Goal: Task Accomplishment & Management: Complete application form

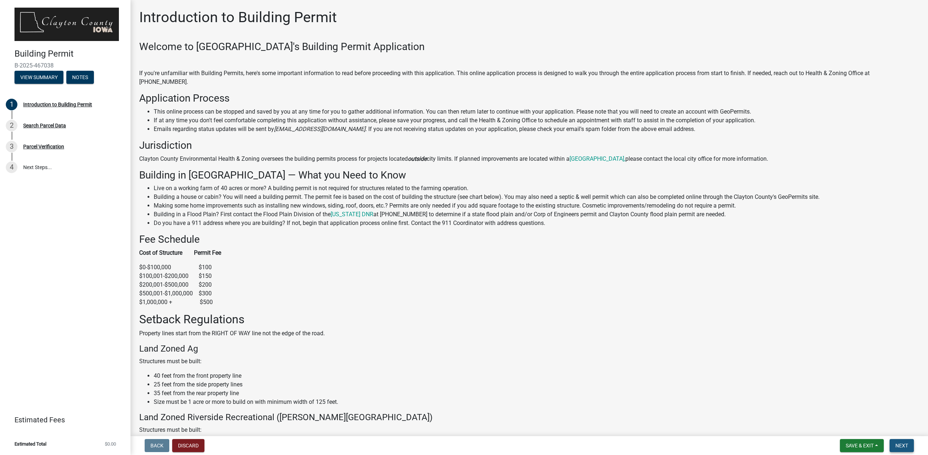
click at [906, 447] on span "Next" at bounding box center [901, 445] width 13 height 6
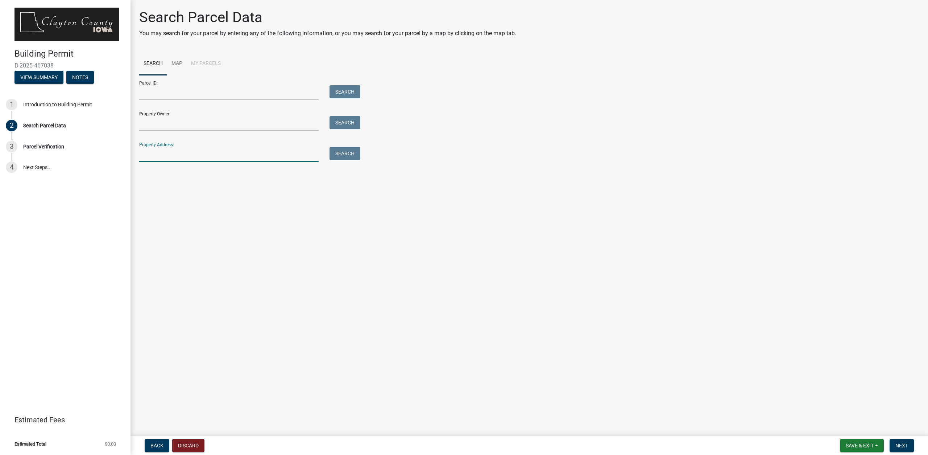
click at [170, 157] on input "Property Address:" at bounding box center [228, 154] width 179 height 15
type input "[STREET_ADDRESS][PERSON_NAME]"
click at [350, 155] on button "Search" at bounding box center [344, 153] width 31 height 13
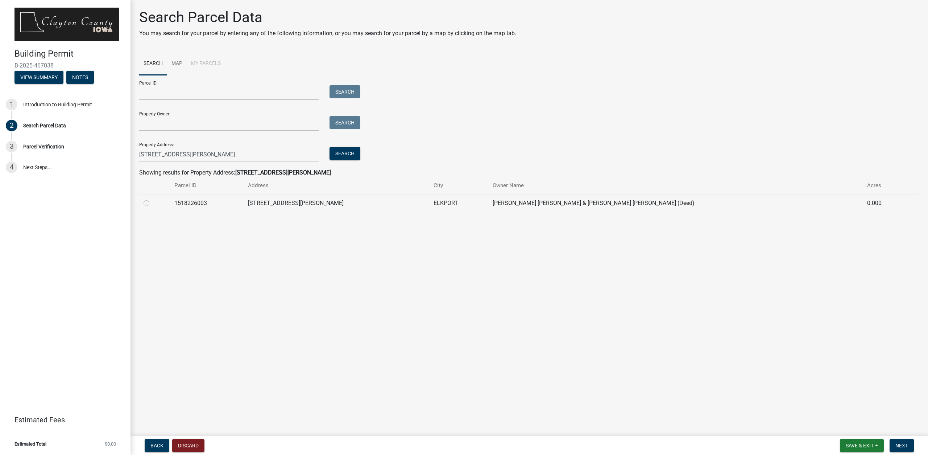
click at [142, 205] on td at bounding box center [154, 203] width 31 height 18
click at [152, 199] on label at bounding box center [152, 199] width 0 height 0
click at [152, 203] on input "radio" at bounding box center [154, 201] width 5 height 5
radio input "true"
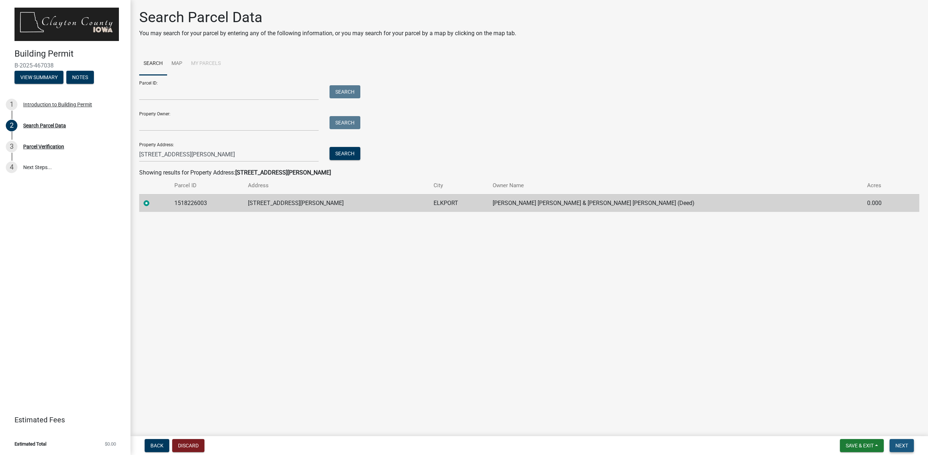
click at [900, 442] on span "Next" at bounding box center [901, 445] width 13 height 6
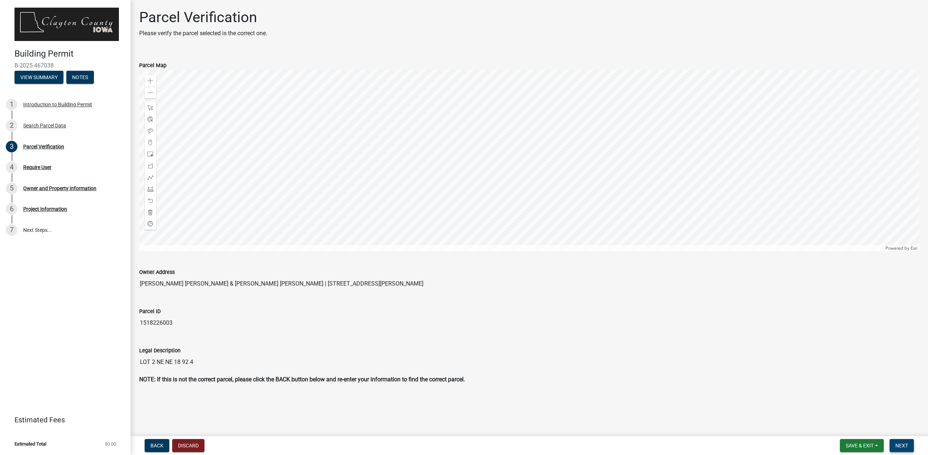
click at [908, 445] on span "Next" at bounding box center [901, 445] width 13 height 6
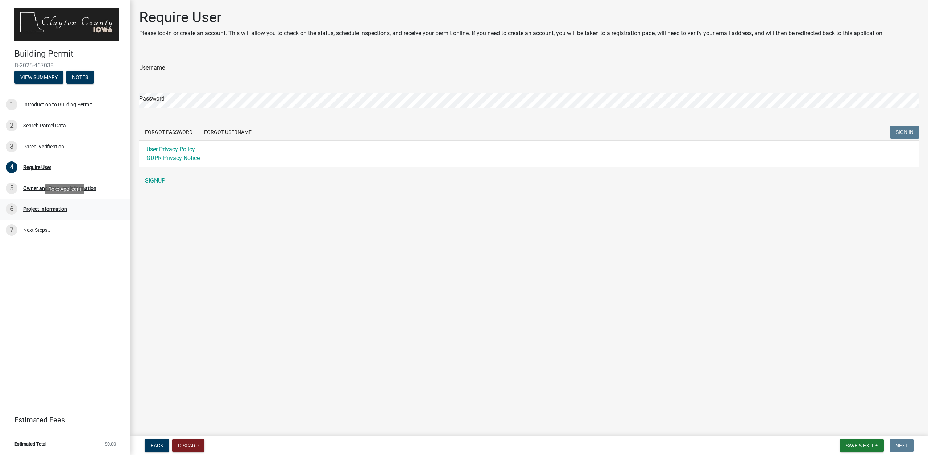
click at [42, 210] on div "Project Information" at bounding box center [45, 208] width 44 height 5
